Goal: Entertainment & Leisure: Consume media (video, audio)

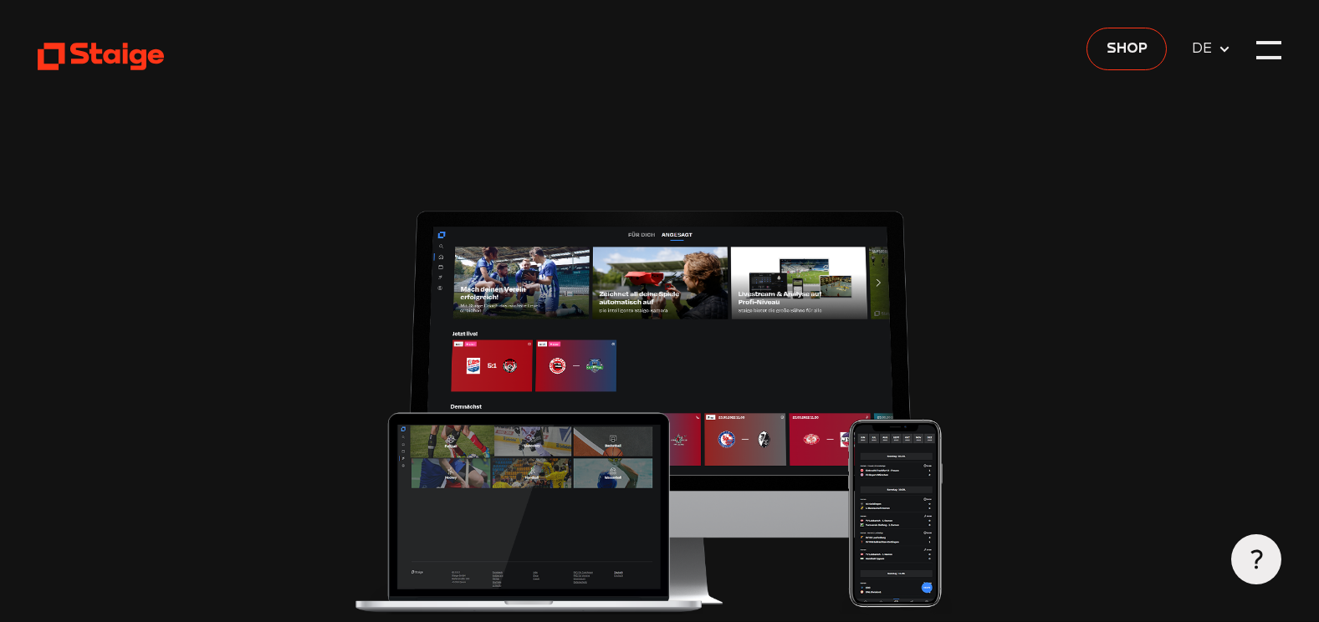
type input "0.8"
click at [1260, 59] on div at bounding box center [1268, 59] width 25 height 3
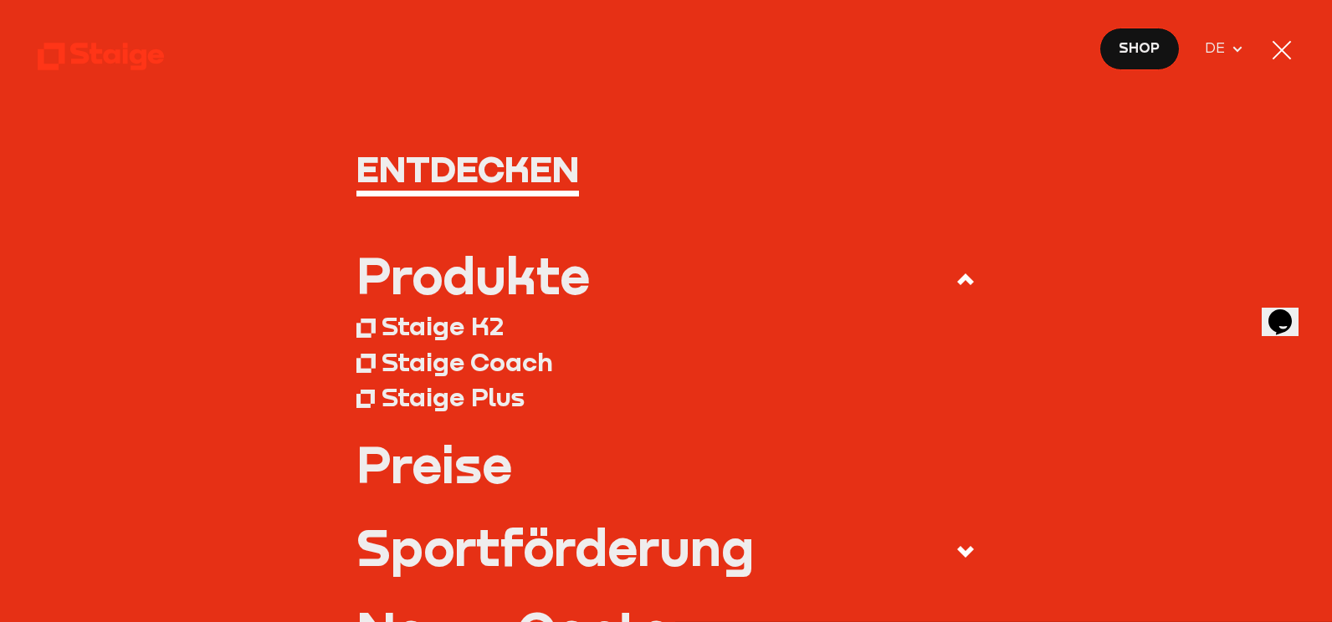
click at [118, 57] on use at bounding box center [102, 57] width 128 height 28
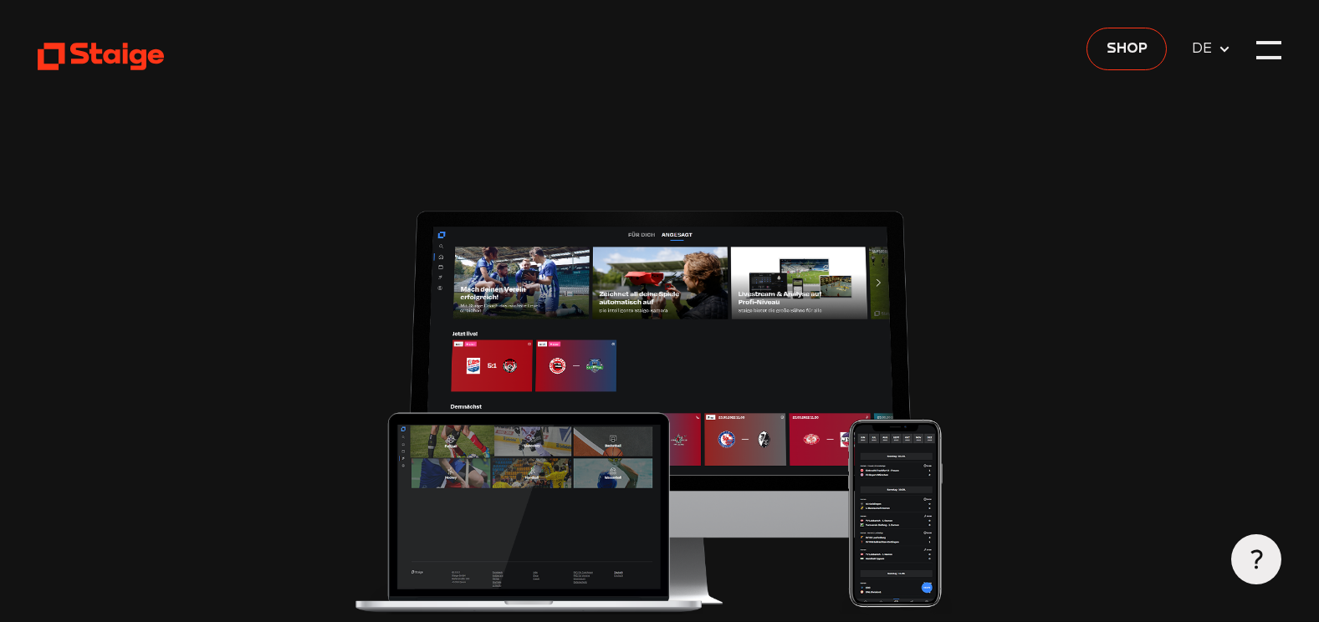
type input "0.8"
click at [1261, 53] on div at bounding box center [1268, 50] width 25 height 25
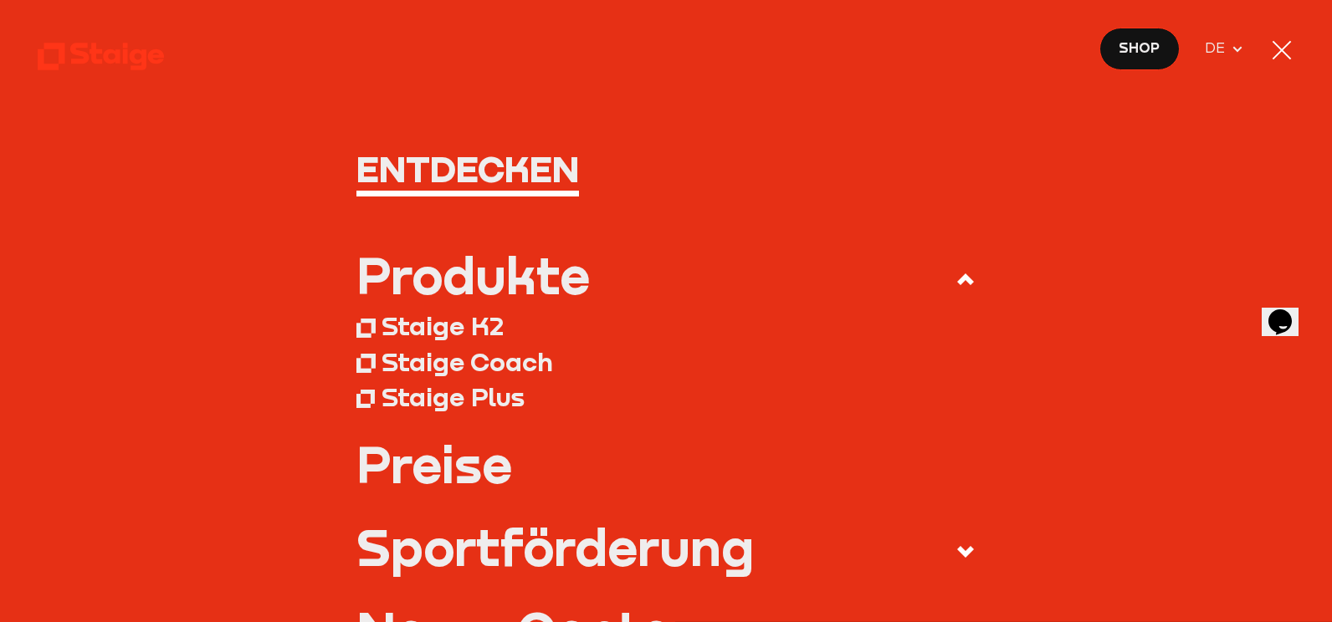
click at [521, 161] on h1 "Entdecken" at bounding box center [665, 170] width 619 height 38
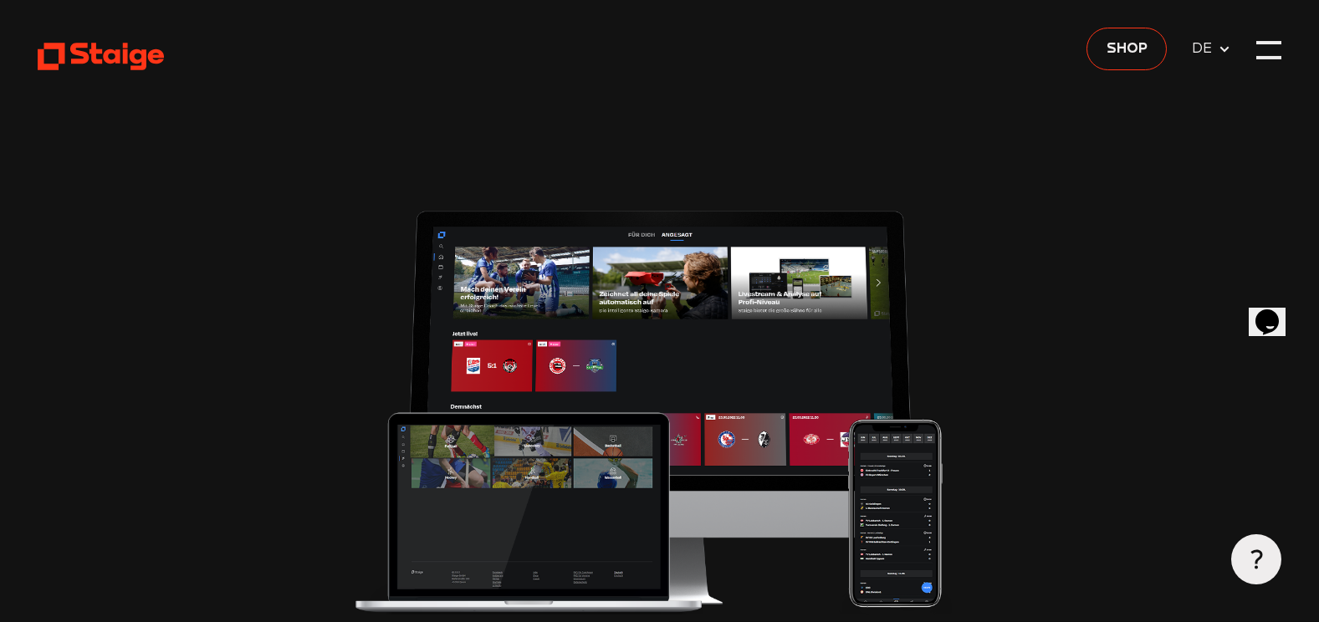
type input "0.8"
click at [1273, 43] on div at bounding box center [1268, 50] width 25 height 25
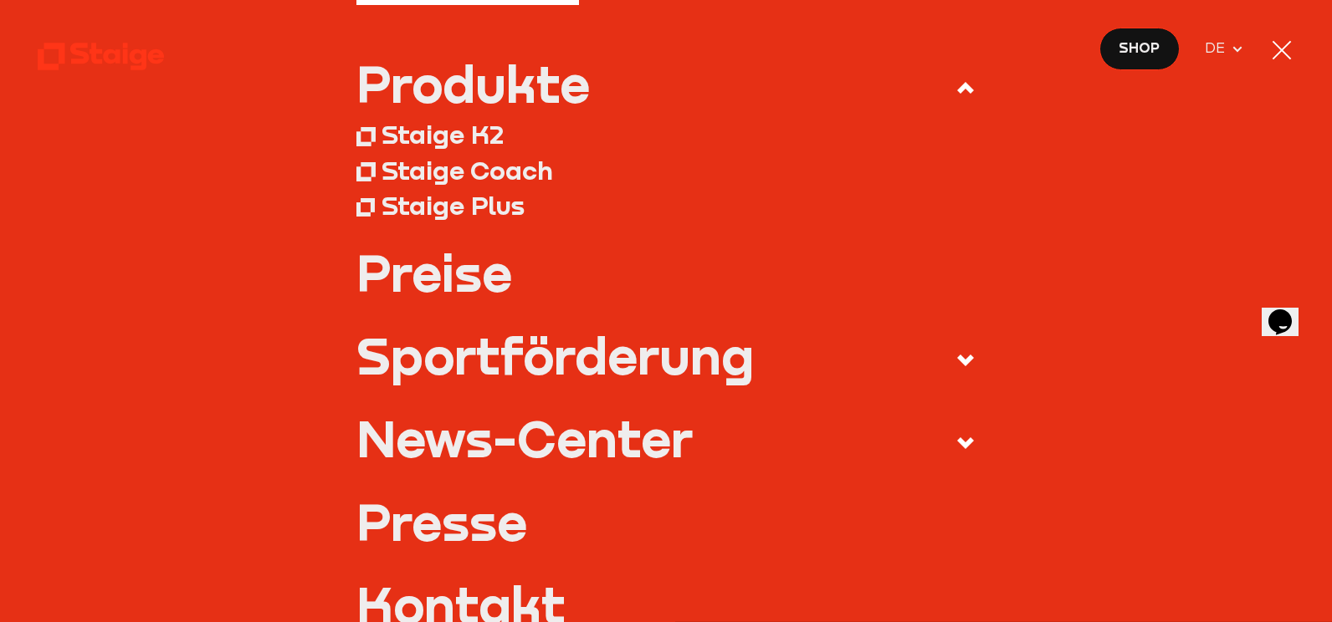
scroll to position [192, 0]
click at [120, 54] on use at bounding box center [102, 57] width 128 height 28
